Goal: Transaction & Acquisition: Register for event/course

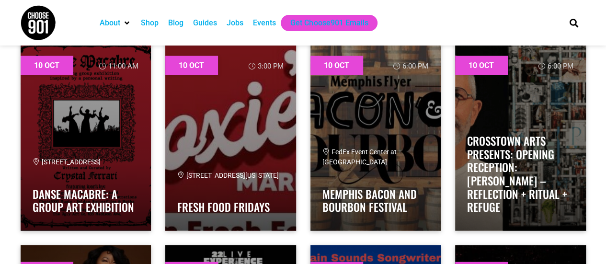
scroll to position [957, 0]
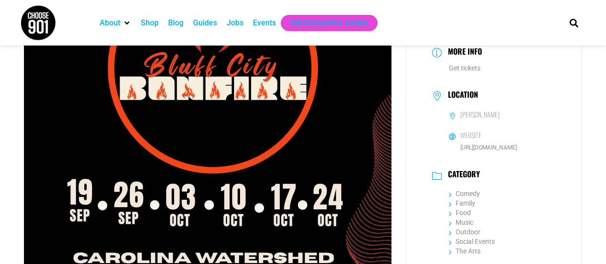
scroll to position [192, 0]
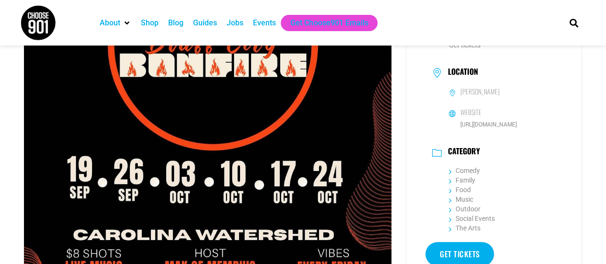
click at [469, 250] on link "Get tickets" at bounding box center [460, 254] width 69 height 24
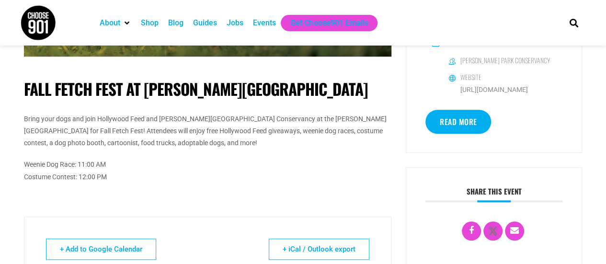
scroll to position [383, 0]
